Goal: Transaction & Acquisition: Obtain resource

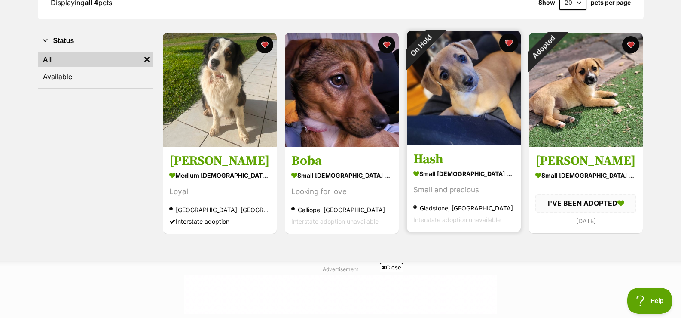
click at [510, 43] on button "favourite" at bounding box center [508, 43] width 19 height 19
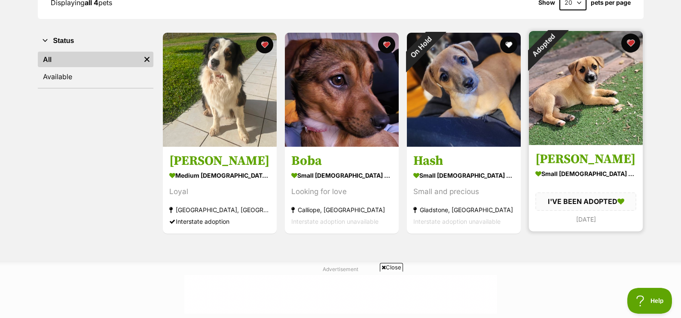
click at [629, 43] on button "favourite" at bounding box center [630, 43] width 19 height 19
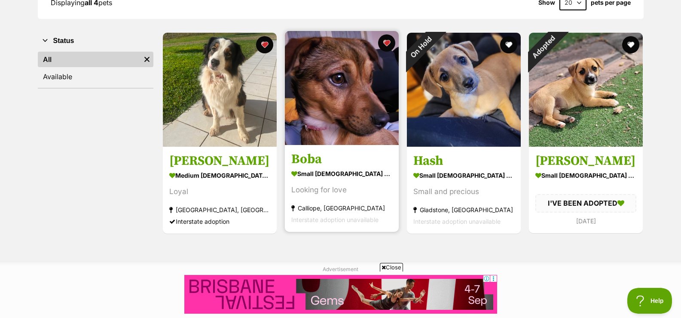
click at [333, 112] on img at bounding box center [342, 88] width 114 height 114
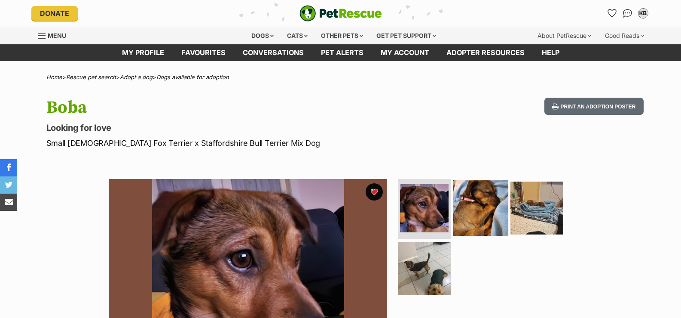
click at [479, 220] on img at bounding box center [480, 207] width 55 height 55
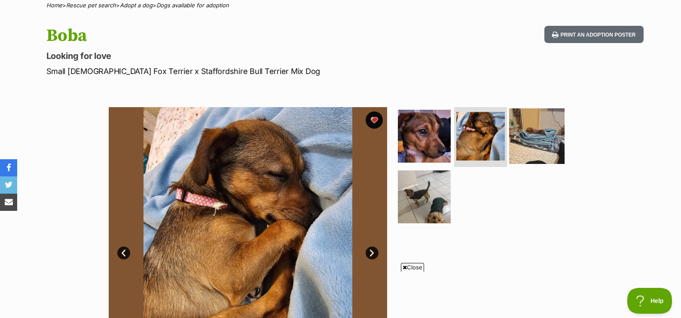
click at [543, 146] on img at bounding box center [536, 135] width 55 height 55
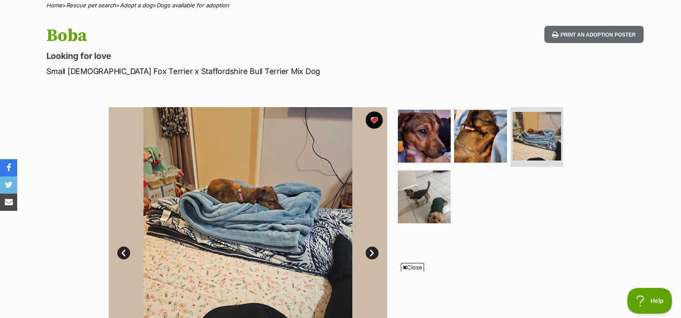
drag, startPoint x: 409, startPoint y: 266, endPoint x: 410, endPoint y: 261, distance: 4.9
click at [409, 266] on span "Close" at bounding box center [412, 267] width 23 height 9
click at [434, 205] on img at bounding box center [424, 196] width 55 height 55
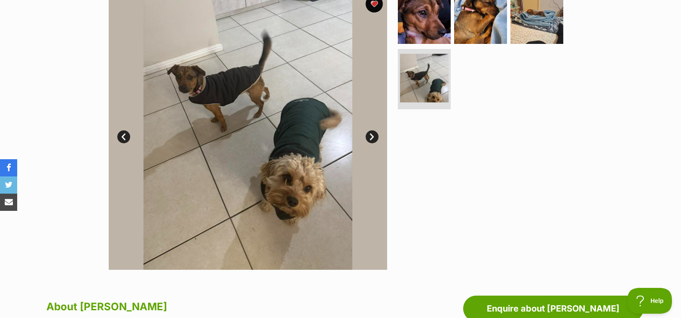
scroll to position [143, 0]
